Goal: Task Accomplishment & Management: Manage account settings

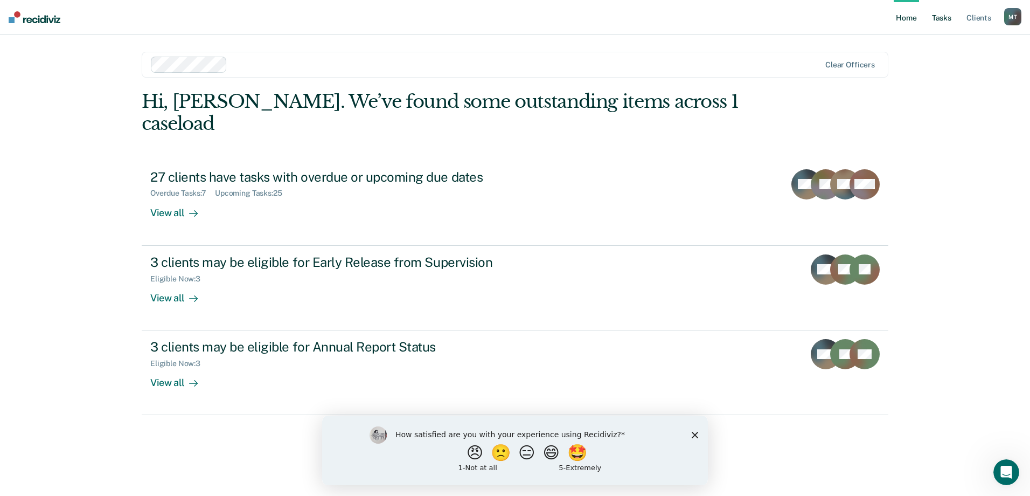
click at [941, 20] on link "Tasks" at bounding box center [942, 17] width 24 height 34
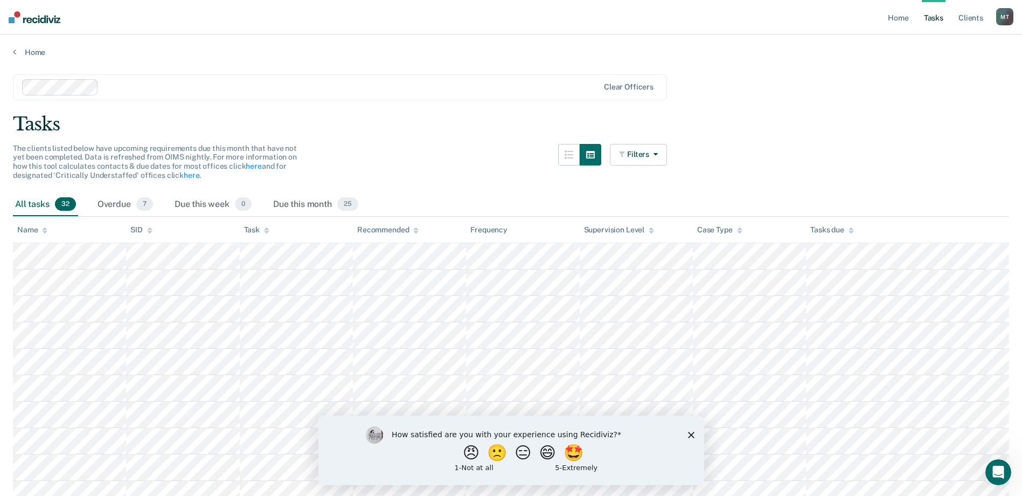
click at [266, 231] on icon at bounding box center [266, 230] width 5 height 7
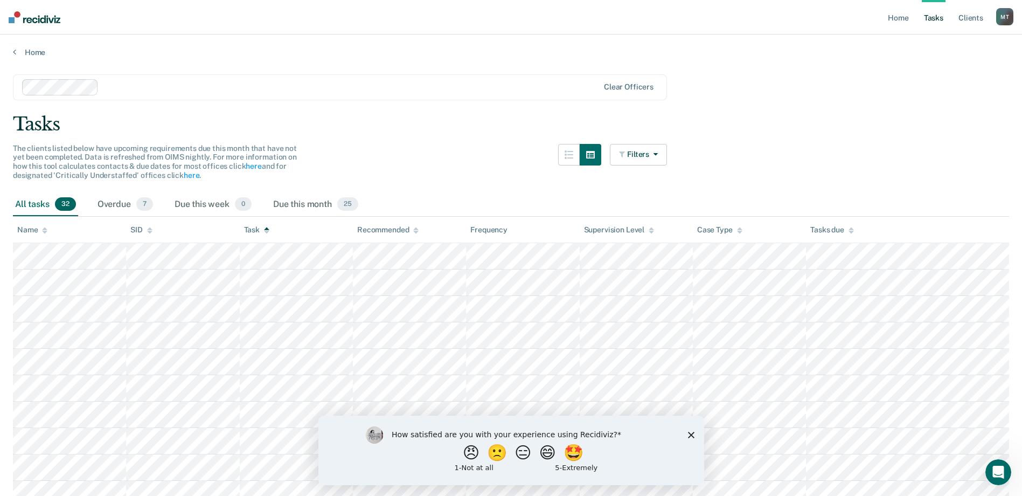
click at [266, 231] on icon at bounding box center [266, 230] width 5 height 7
click at [667, 159] on button "Filters" at bounding box center [638, 155] width 57 height 22
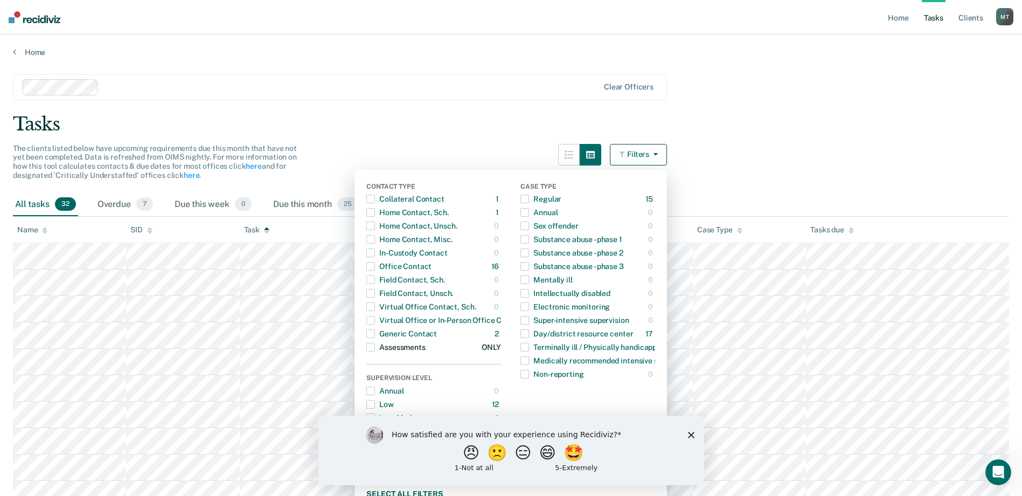
click at [405, 352] on div "Assessments" at bounding box center [395, 346] width 59 height 17
click at [395, 78] on div "Clear officers" at bounding box center [340, 87] width 654 height 26
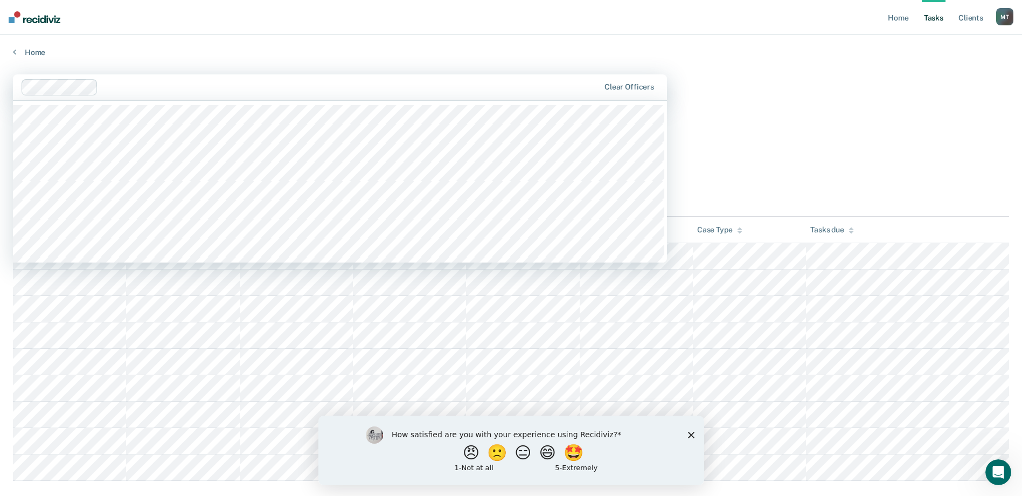
click at [833, 79] on main "1139 results available. Use Up and Down to choose options, press Enter to selec…" at bounding box center [511, 288] width 1022 height 463
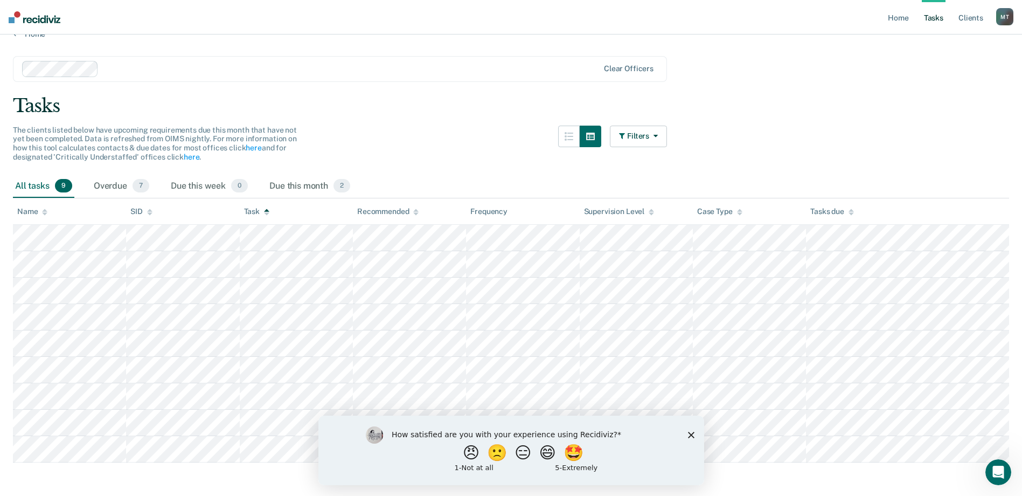
scroll to position [28, 0]
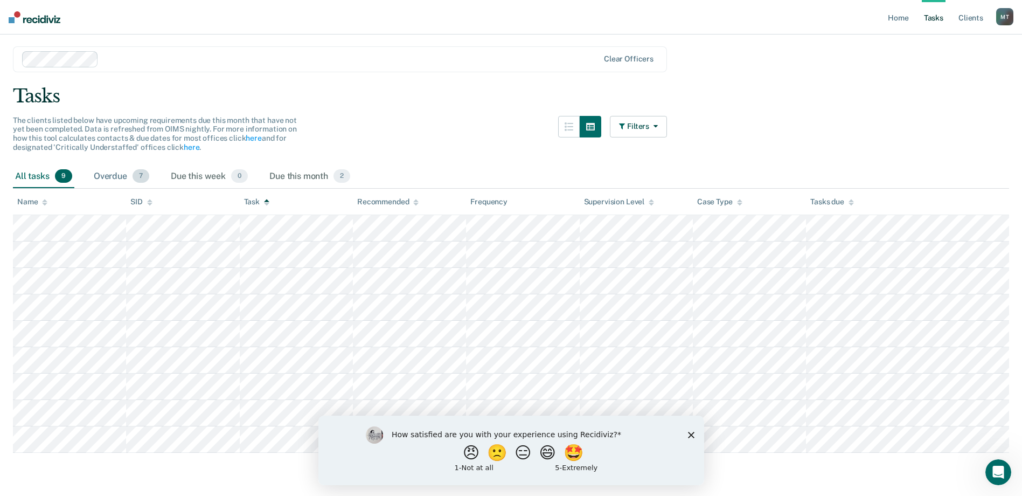
click at [111, 177] on div "Overdue 7" at bounding box center [122, 177] width 60 height 24
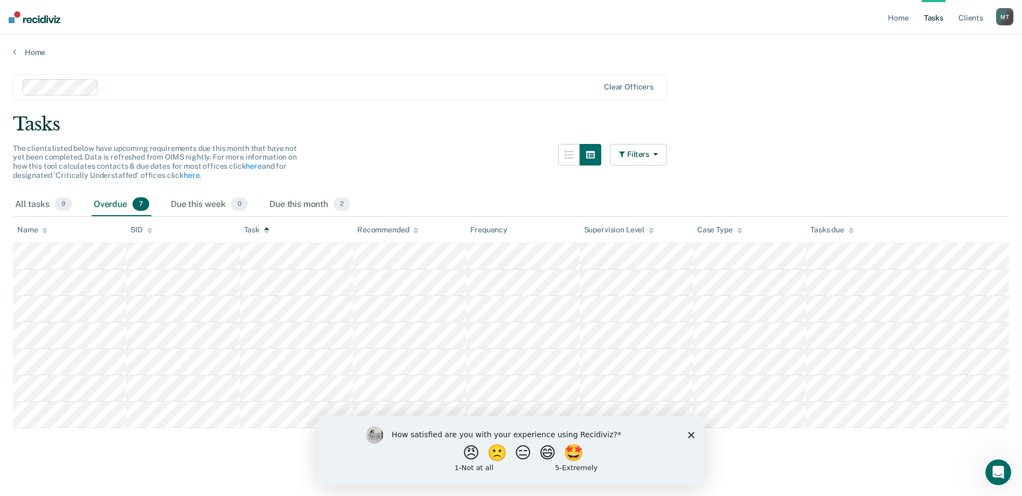
scroll to position [0, 0]
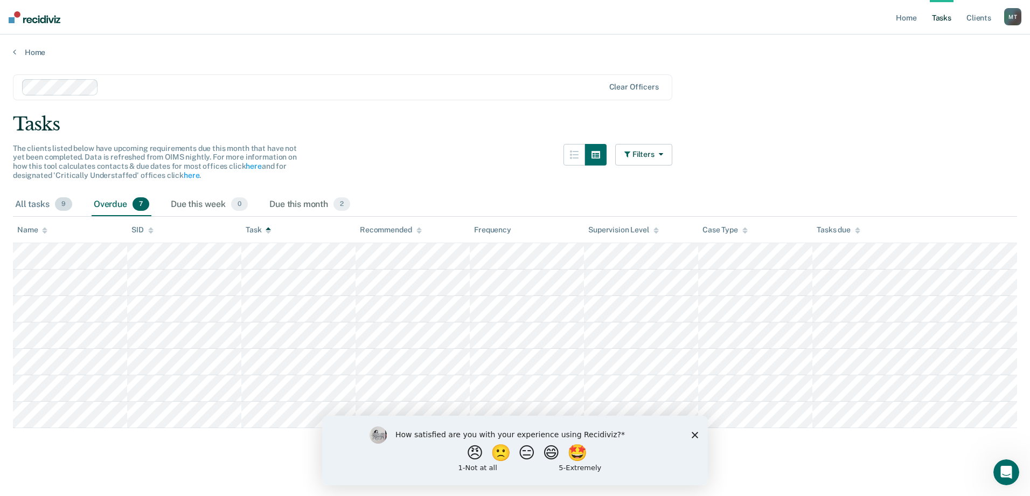
click at [26, 206] on div "All tasks 9" at bounding box center [43, 205] width 61 height 24
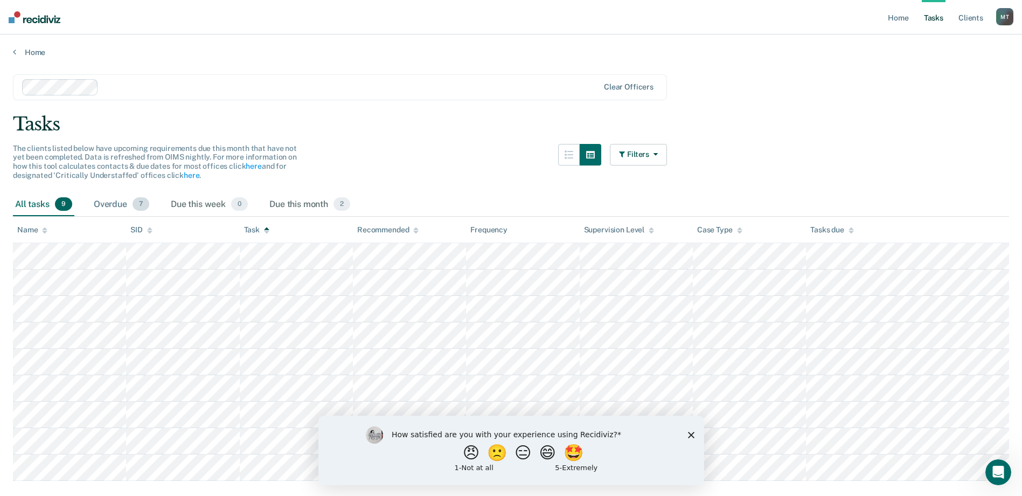
scroll to position [28, 0]
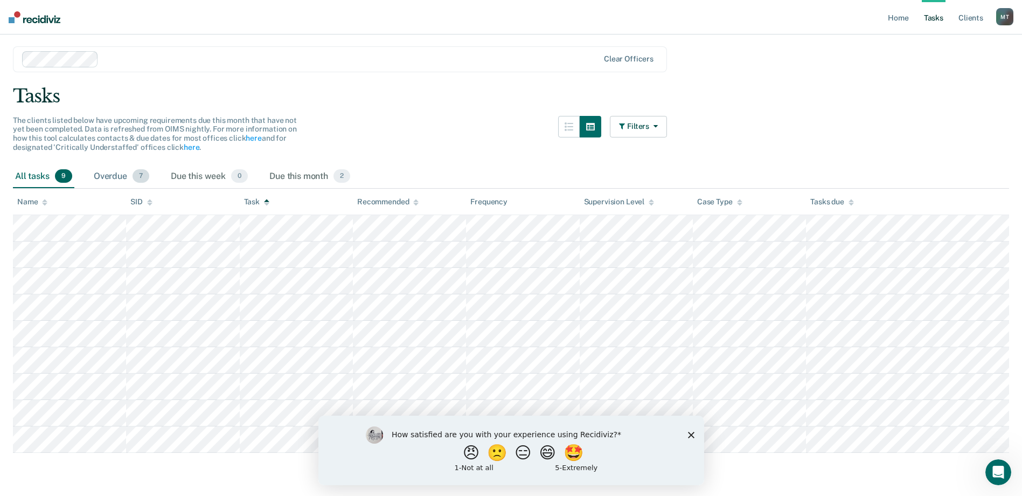
click at [128, 180] on div "Overdue 7" at bounding box center [122, 177] width 60 height 24
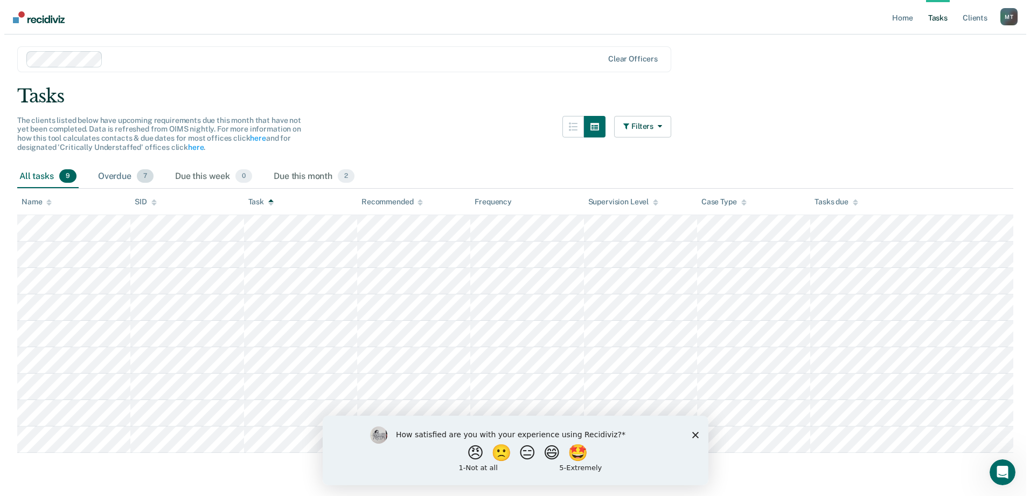
scroll to position [0, 0]
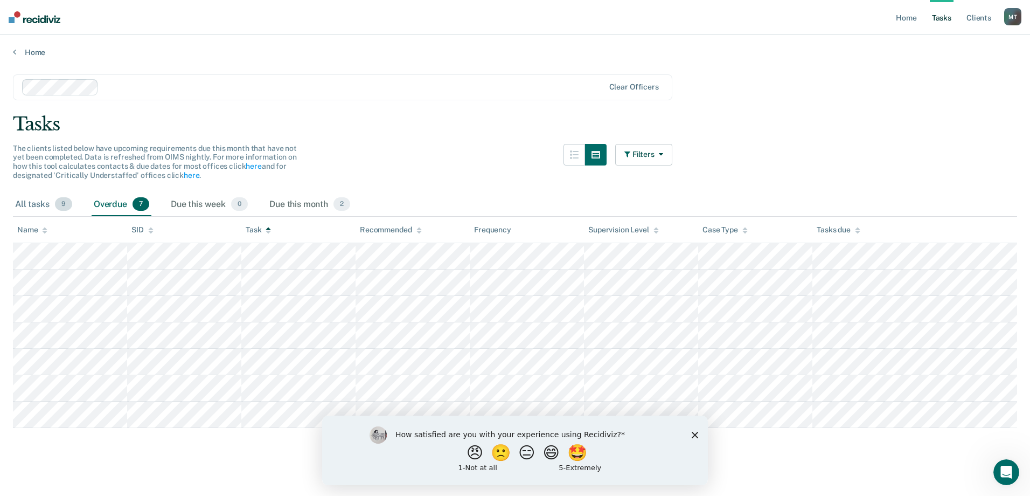
click at [61, 210] on span "9" at bounding box center [63, 204] width 17 height 14
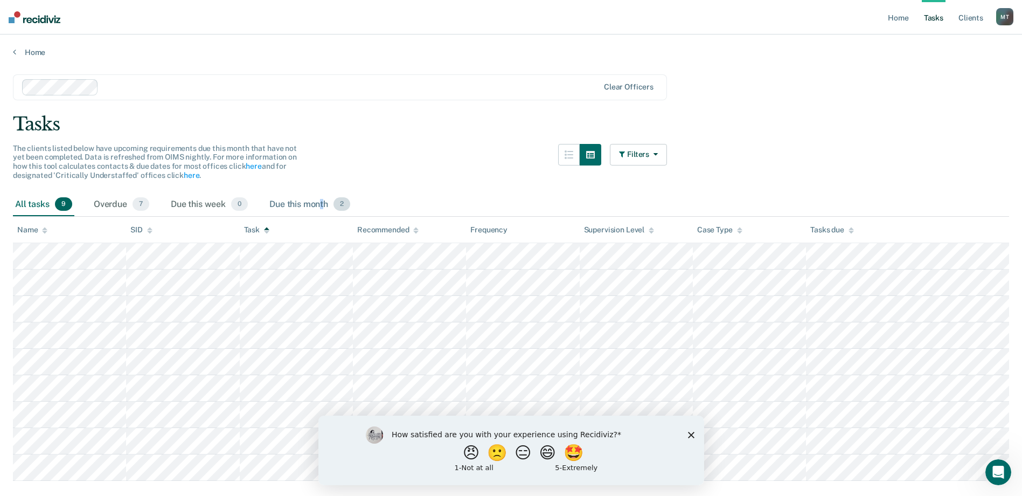
click at [324, 207] on div "Due this month 2" at bounding box center [309, 205] width 85 height 24
